Goal: Information Seeking & Learning: Learn about a topic

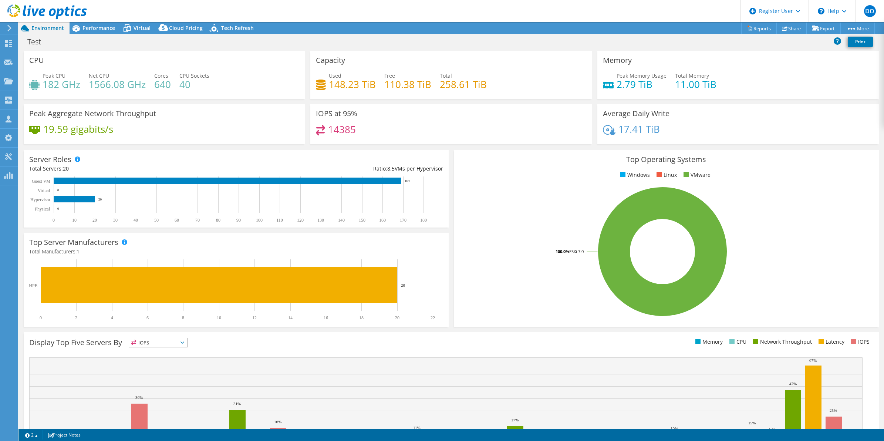
select select "USD"
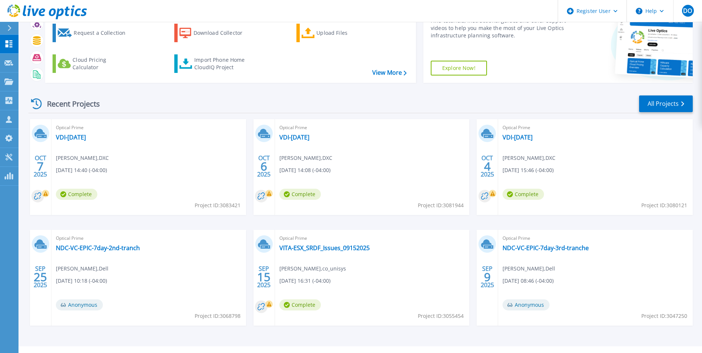
scroll to position [57, 0]
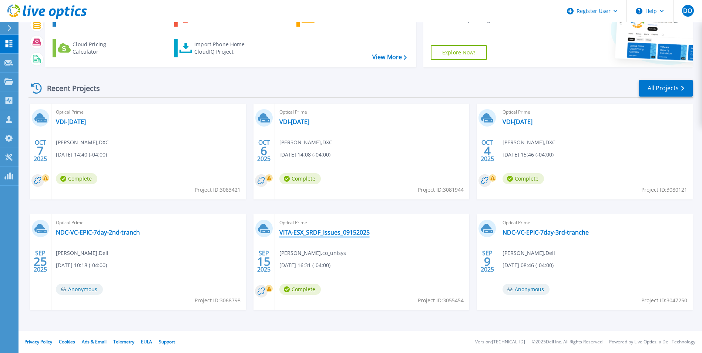
click at [324, 234] on link "VITA-ESX_SRDF_Issues_09152025" at bounding box center [324, 232] width 90 height 7
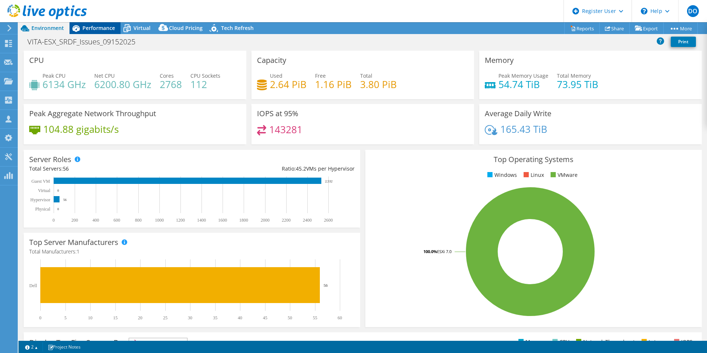
click at [109, 30] on span "Performance" at bounding box center [99, 27] width 33 height 7
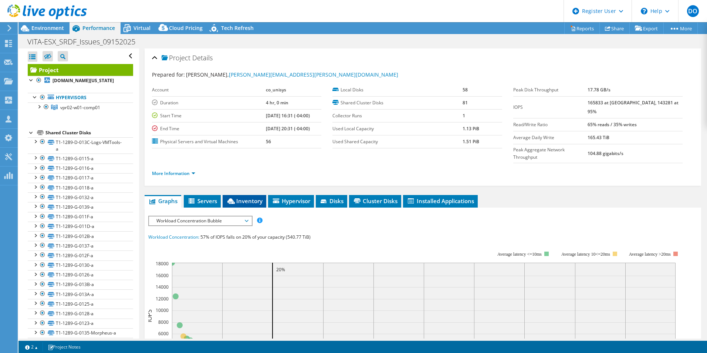
click at [253, 197] on span "Inventory" at bounding box center [244, 200] width 36 height 7
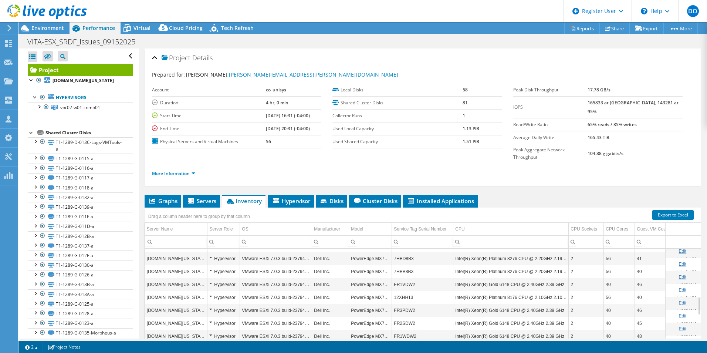
scroll to position [302, 0]
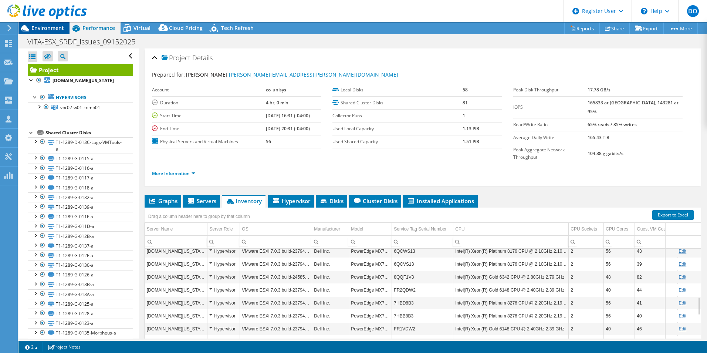
click at [39, 31] on span "Environment" at bounding box center [47, 27] width 33 height 7
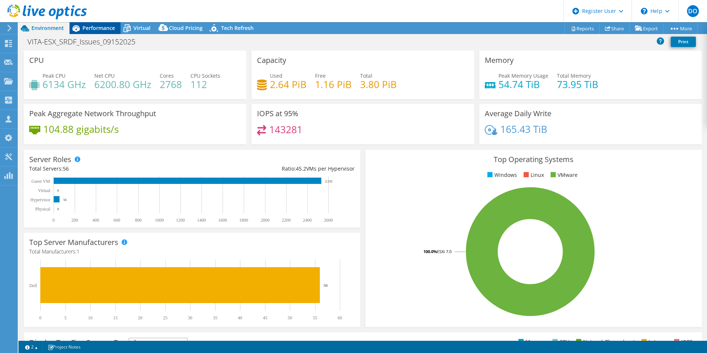
click at [93, 28] on span "Performance" at bounding box center [99, 27] width 33 height 7
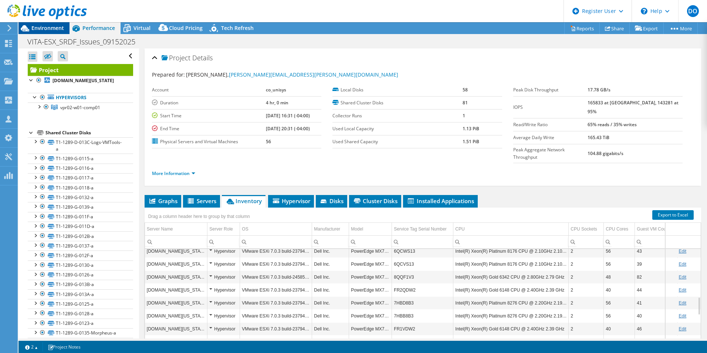
click at [48, 30] on span "Environment" at bounding box center [47, 27] width 33 height 7
